Goal: Task Accomplishment & Management: Manage account settings

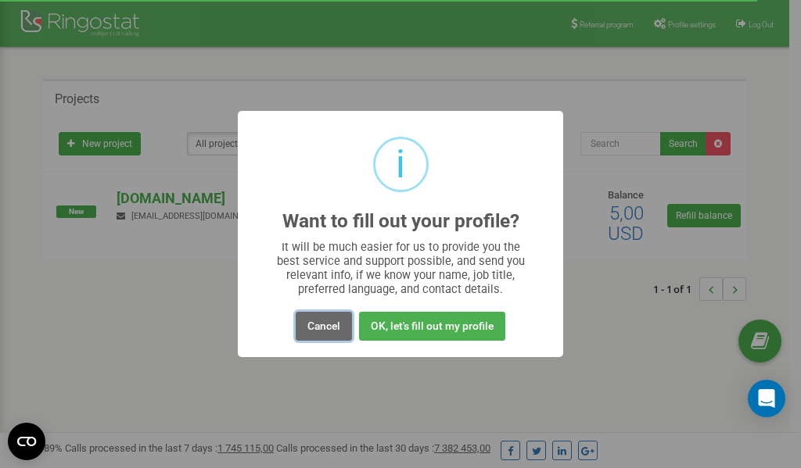
click at [325, 326] on button "Cancel" at bounding box center [324, 326] width 56 height 29
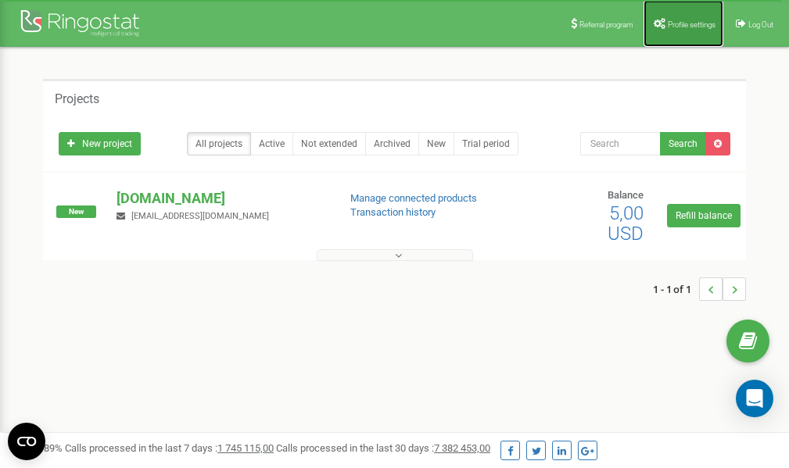
click at [695, 21] on span "Profile settings" at bounding box center [692, 24] width 48 height 9
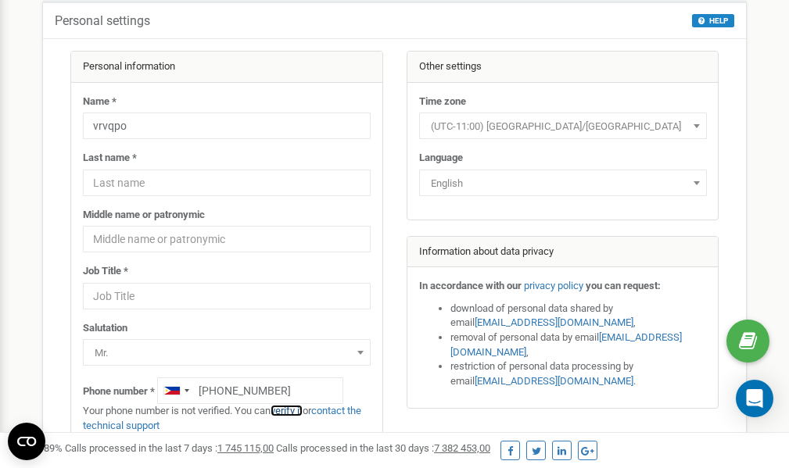
click at [296, 411] on link "verify it" at bounding box center [287, 411] width 32 height 12
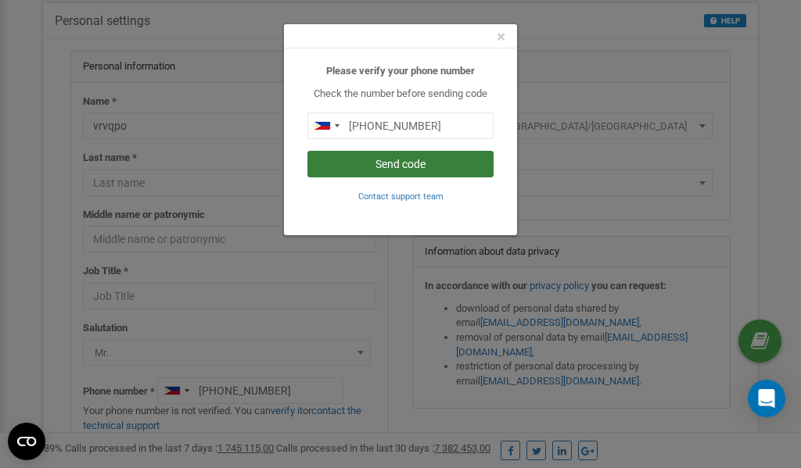
click at [406, 162] on button "Send code" at bounding box center [400, 164] width 186 height 27
